Goal: Task Accomplishment & Management: Use online tool/utility

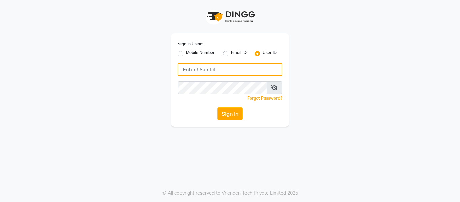
click at [218, 67] on input "Username" at bounding box center [230, 69] width 104 height 13
type input "shivaji@123"
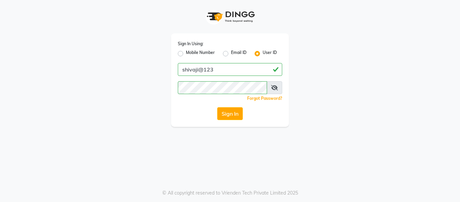
click at [275, 87] on icon at bounding box center [274, 87] width 7 height 5
click at [219, 113] on button "Sign In" at bounding box center [230, 113] width 26 height 13
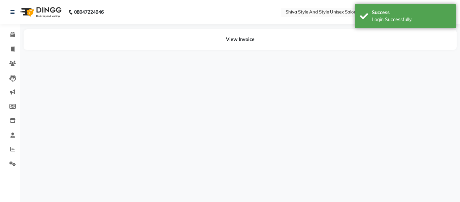
select select "en"
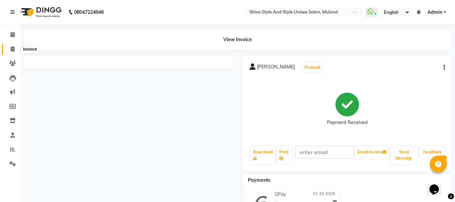
click at [13, 48] on icon at bounding box center [13, 48] width 4 height 5
select select "service"
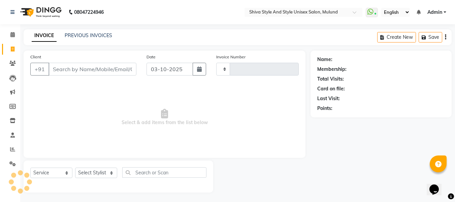
scroll to position [1, 0]
select select "7455"
type input "0296"
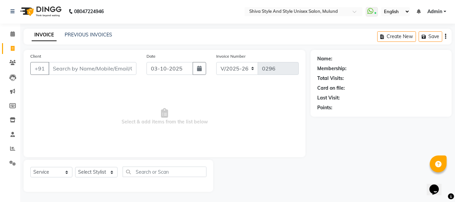
click at [68, 68] on input "Client" at bounding box center [92, 68] width 88 height 13
click at [13, 37] on span at bounding box center [13, 34] width 12 height 8
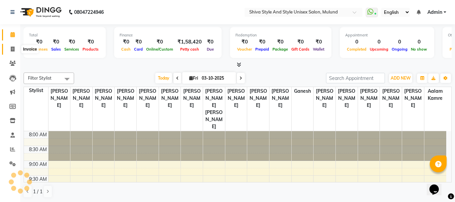
click at [15, 52] on span at bounding box center [13, 49] width 12 height 8
select select "service"
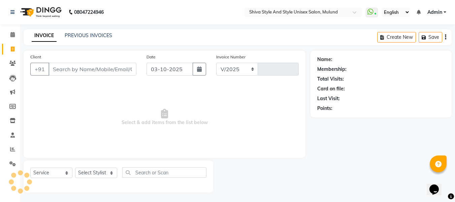
select select "7455"
type input "0296"
